Goal: Task Accomplishment & Management: Use online tool/utility

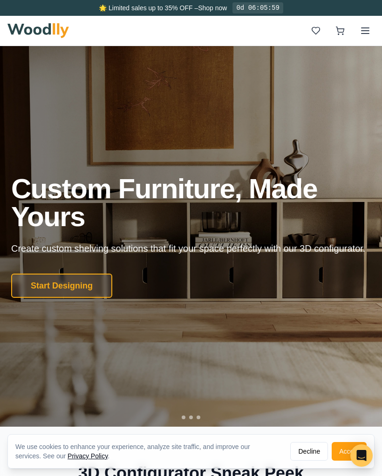
click at [59, 298] on button "Start Designing" at bounding box center [61, 286] width 101 height 24
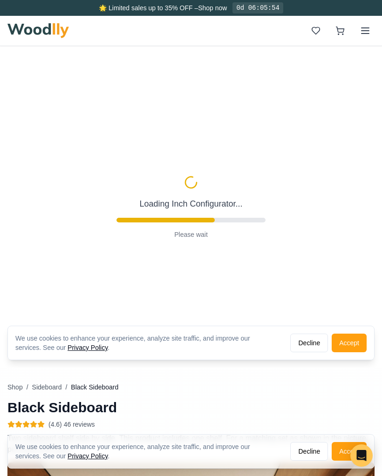
type input "56"
type input "2"
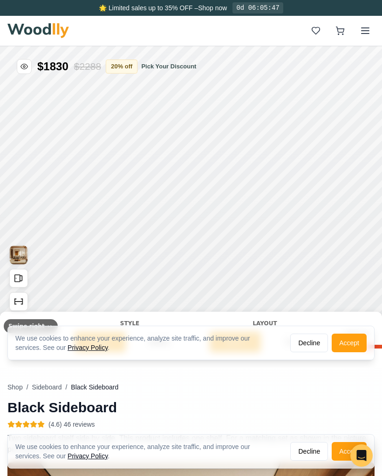
click at [120, 325] on div "Style" at bounding box center [129, 323] width 111 height 8
click at [311, 343] on button "Decline" at bounding box center [309, 343] width 38 height 19
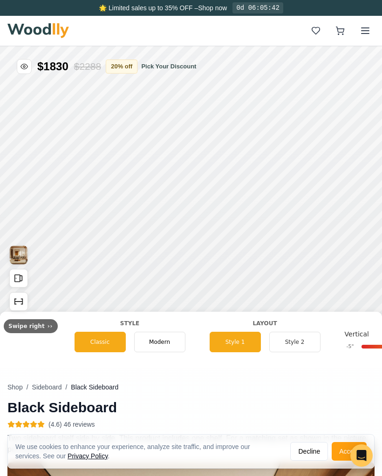
click at [94, 340] on span "Classic" at bounding box center [100, 342] width 20 height 8
click at [17, 254] on img "View Gallery" at bounding box center [19, 255] width 18 height 19
click at [158, 340] on span "Modern" at bounding box center [159, 342] width 21 height 8
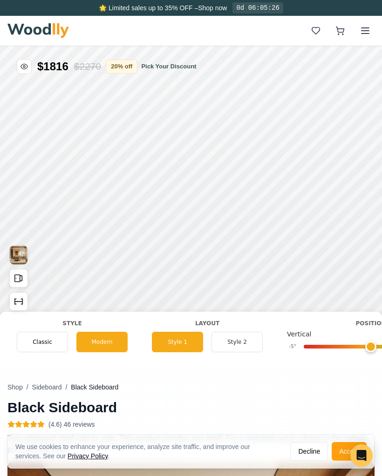
click at [47, 342] on span "Classic" at bounding box center [43, 342] width 20 height 8
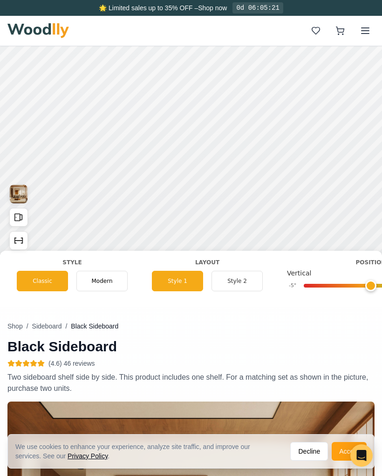
scroll to position [65, 0]
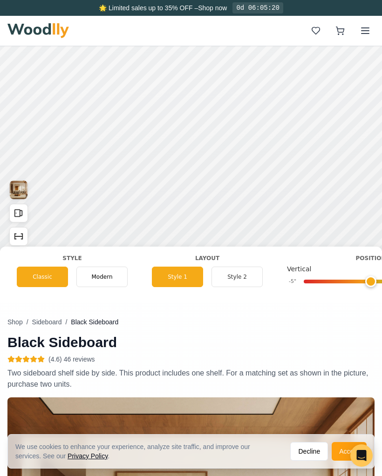
click at [23, 218] on icon "Open All Doors and Drawers" at bounding box center [18, 213] width 10 height 10
click at [21, 213] on icon "Open All Doors and Drawers" at bounding box center [18, 213] width 10 height 10
click at [19, 237] on icon "Show Dimensions" at bounding box center [18, 236] width 10 height 10
click at [23, 236] on icon "Show Dimensions" at bounding box center [18, 236] width 10 height 10
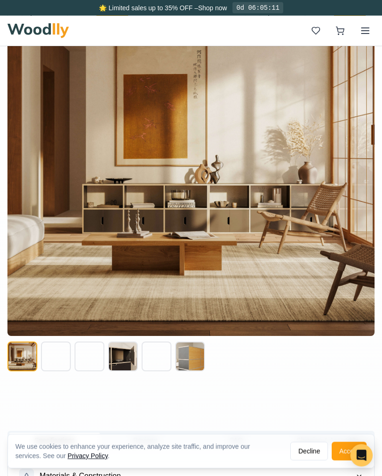
scroll to position [493, 0]
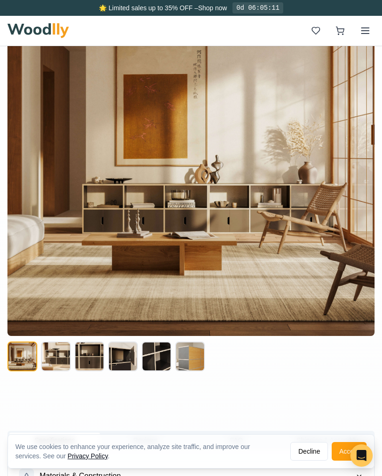
click at [58, 359] on button at bounding box center [56, 357] width 30 height 30
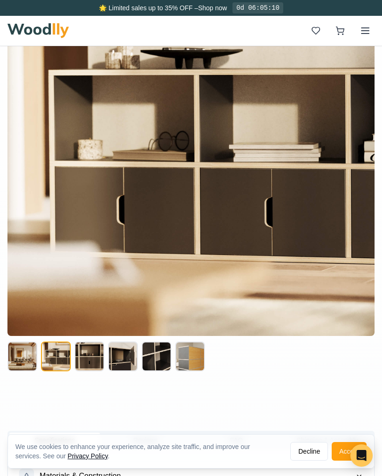
click at [94, 359] on button at bounding box center [89, 357] width 30 height 30
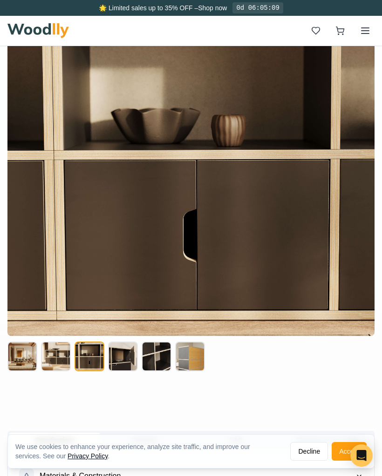
click at [128, 357] on button at bounding box center [123, 357] width 30 height 30
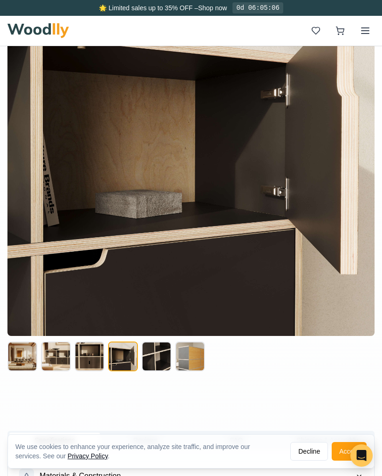
click at [314, 461] on button "Decline" at bounding box center [309, 451] width 38 height 19
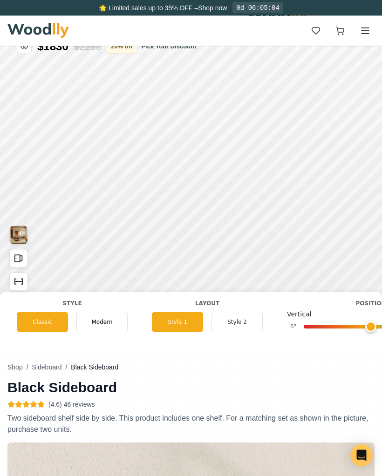
scroll to position [0, 0]
